Goal: Task Accomplishment & Management: Manage account settings

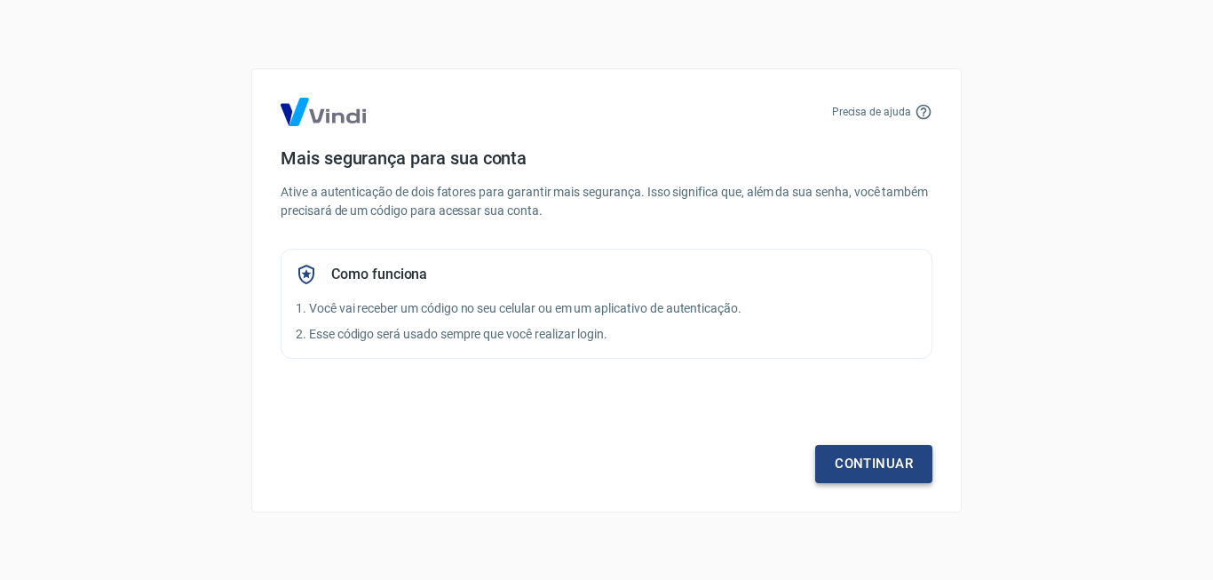
click at [867, 463] on link "Continuar" at bounding box center [873, 463] width 117 height 37
